Goal: Navigation & Orientation: Find specific page/section

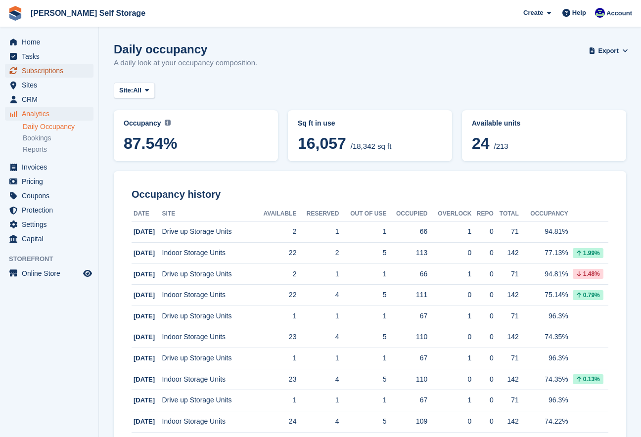
click at [50, 72] on span "Subscriptions" at bounding box center [51, 71] width 59 height 14
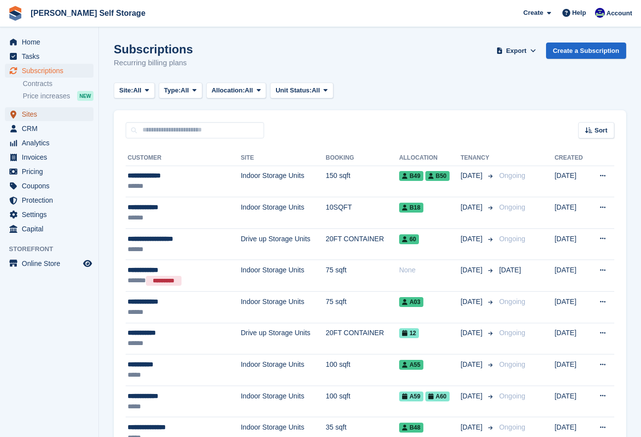
click at [30, 113] on span "Sites" at bounding box center [51, 114] width 59 height 14
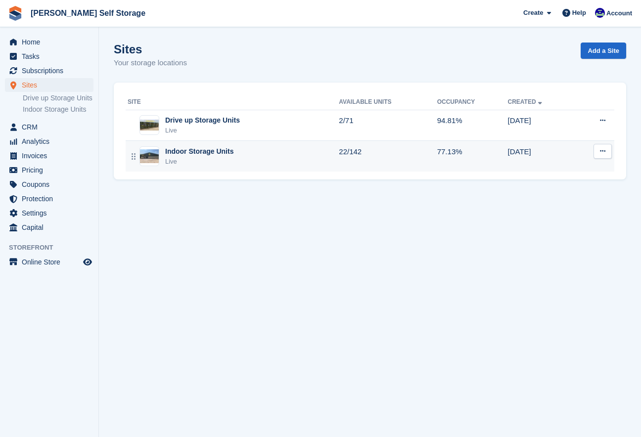
click at [161, 163] on div "Indoor Storage Units Live" at bounding box center [233, 156] width 211 height 20
